Goal: Information Seeking & Learning: Learn about a topic

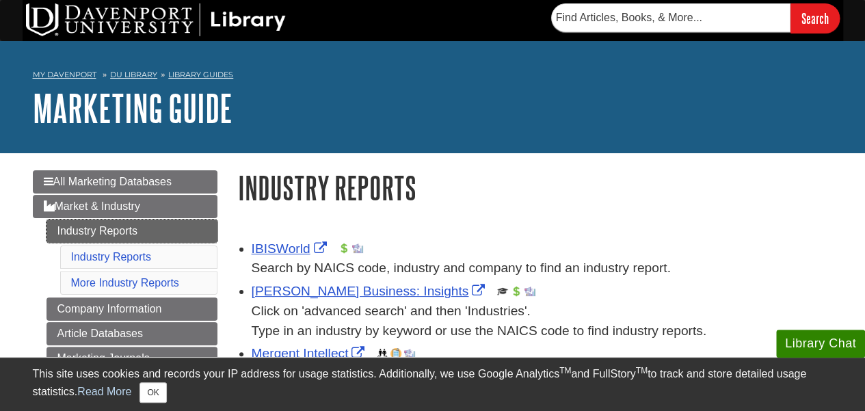
click at [128, 229] on link "Industry Reports" at bounding box center [131, 230] width 171 height 23
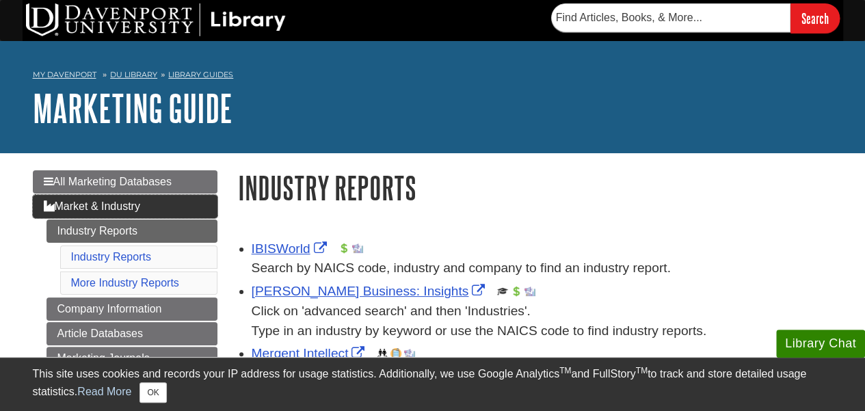
click at [123, 206] on span "Market & Industry" at bounding box center [92, 206] width 96 height 12
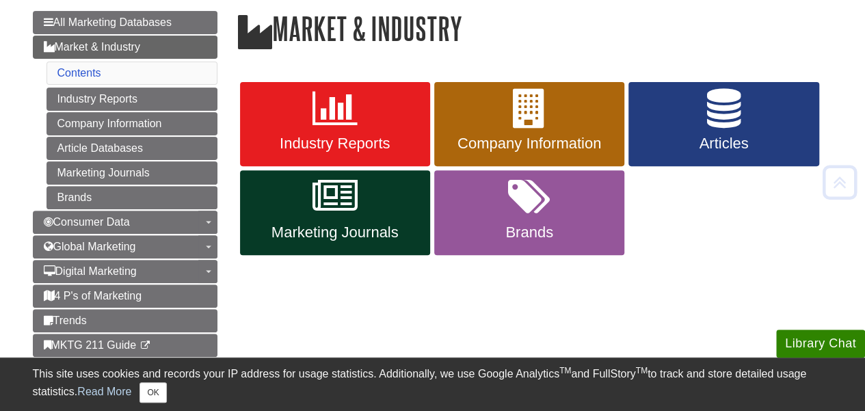
scroll to position [166, 0]
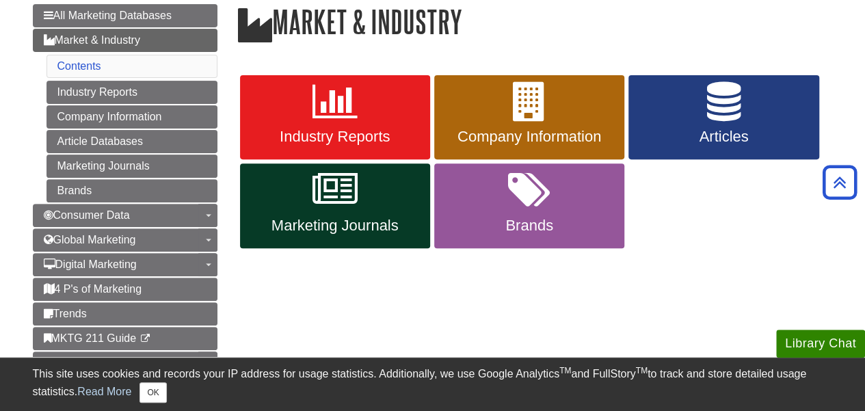
click at [152, 55] on li "Contents" at bounding box center [131, 66] width 171 height 23
click at [153, 38] on link "Market & Industry" at bounding box center [125, 40] width 185 height 23
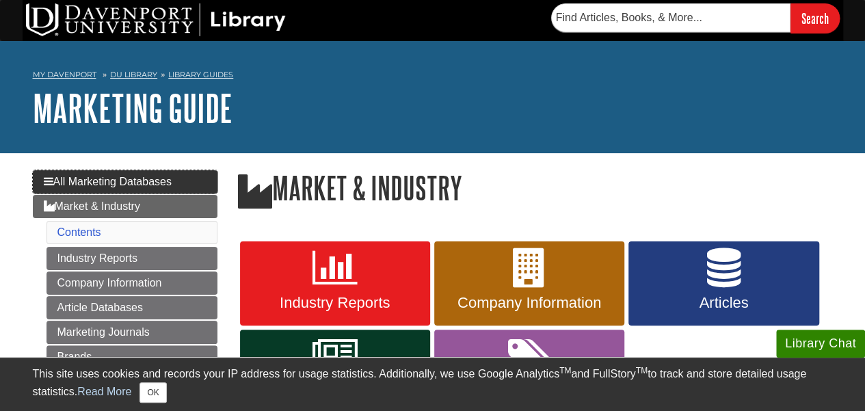
click at [156, 181] on span "All Marketing Databases" at bounding box center [108, 182] width 128 height 12
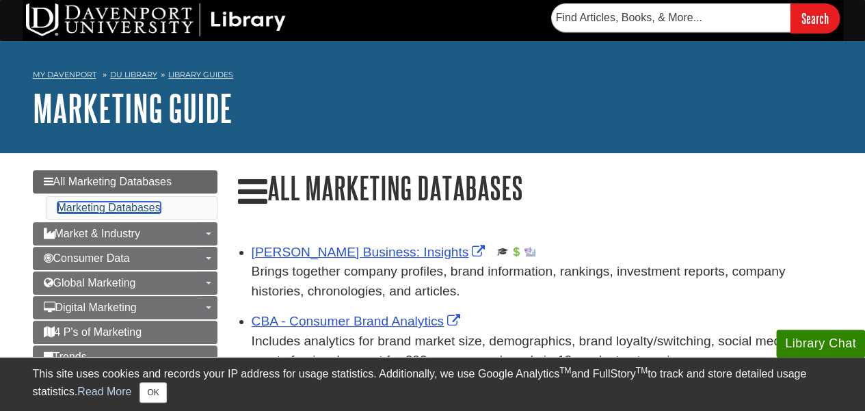
click at [135, 207] on link "Marketing Databases" at bounding box center [108, 208] width 103 height 12
